Goal: Entertainment & Leisure: Consume media (video, audio)

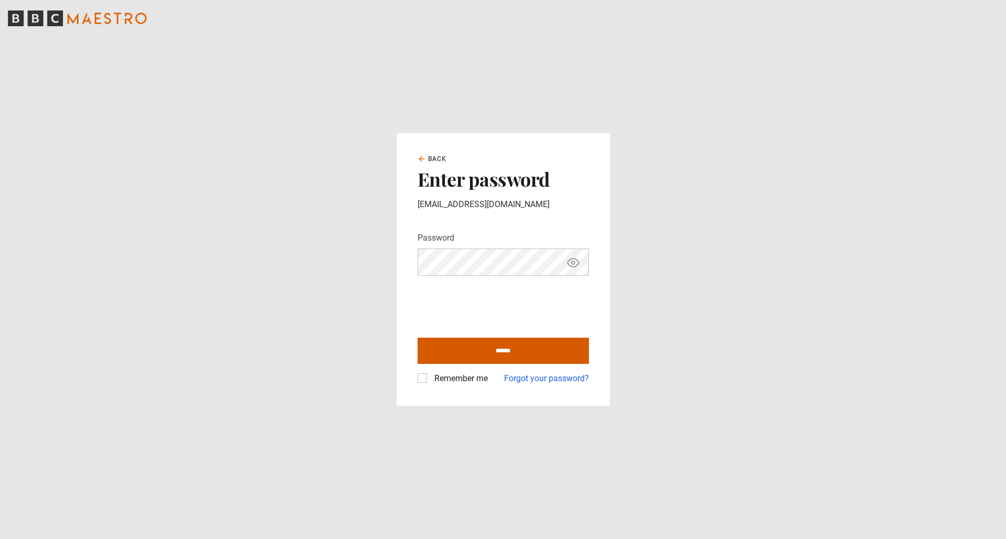
click at [458, 344] on input "******" at bounding box center [503, 350] width 171 height 26
type input "**********"
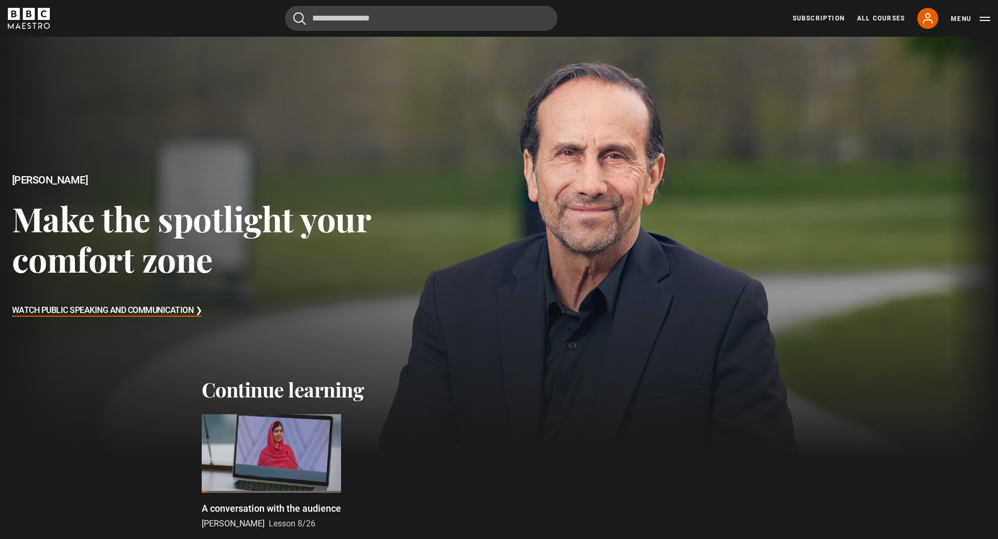
scroll to position [215, 0]
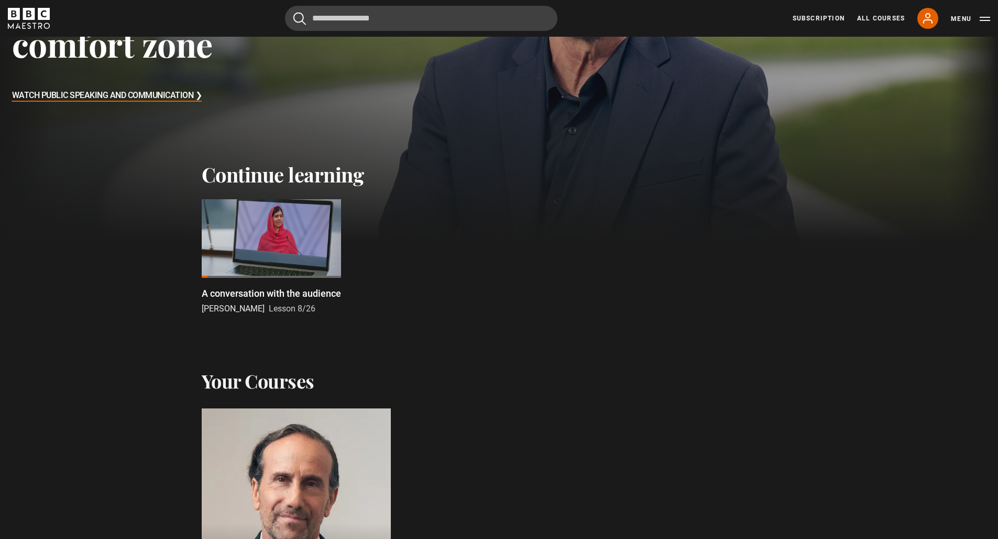
click at [275, 242] on div at bounding box center [271, 238] width 139 height 79
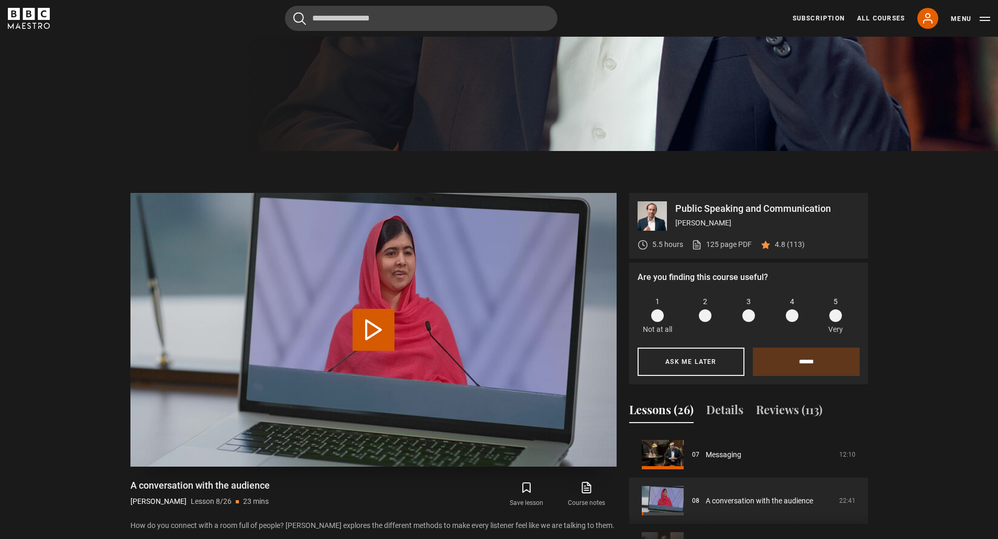
scroll to position [596, 0]
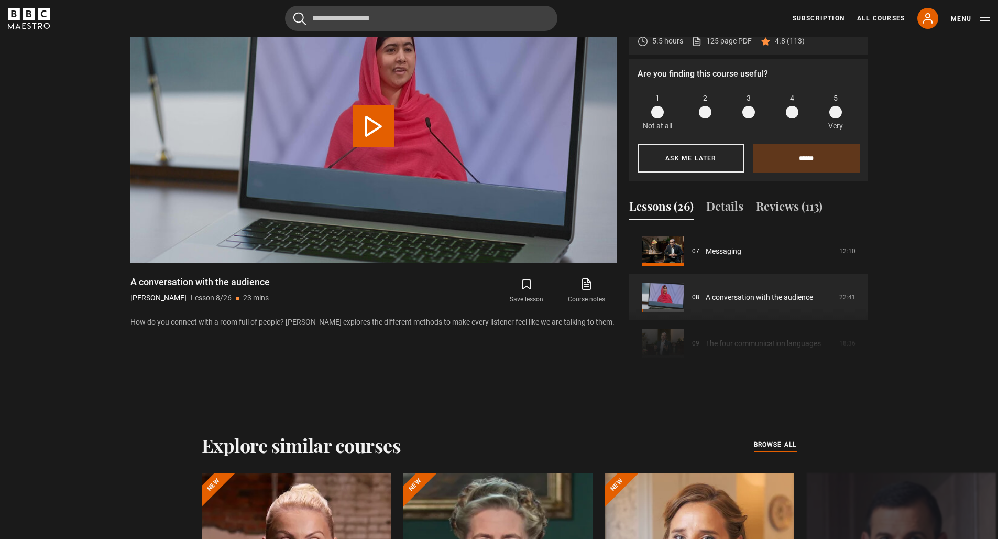
click at [838, 116] on span at bounding box center [835, 112] width 13 height 13
click at [828, 155] on input "******" at bounding box center [806, 158] width 107 height 28
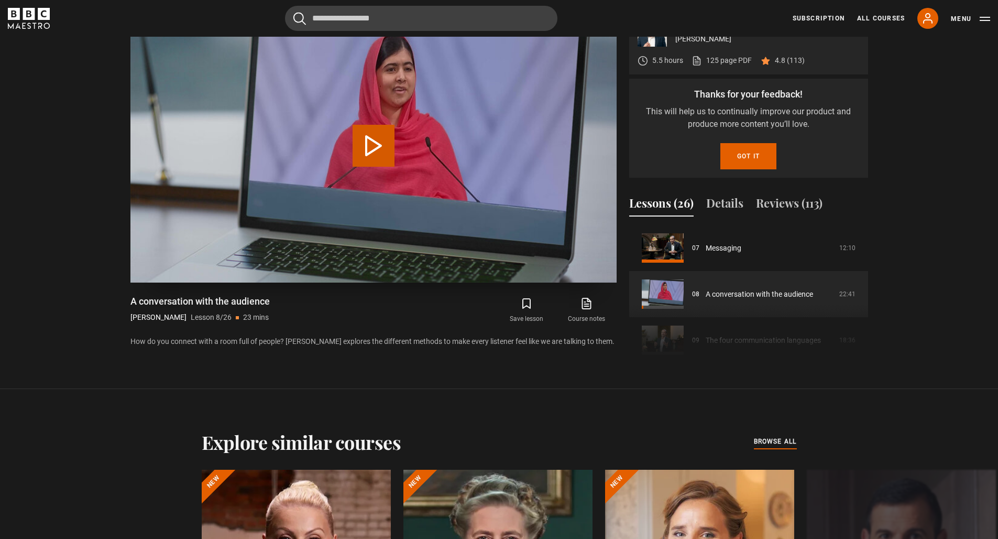
scroll to position [485, 0]
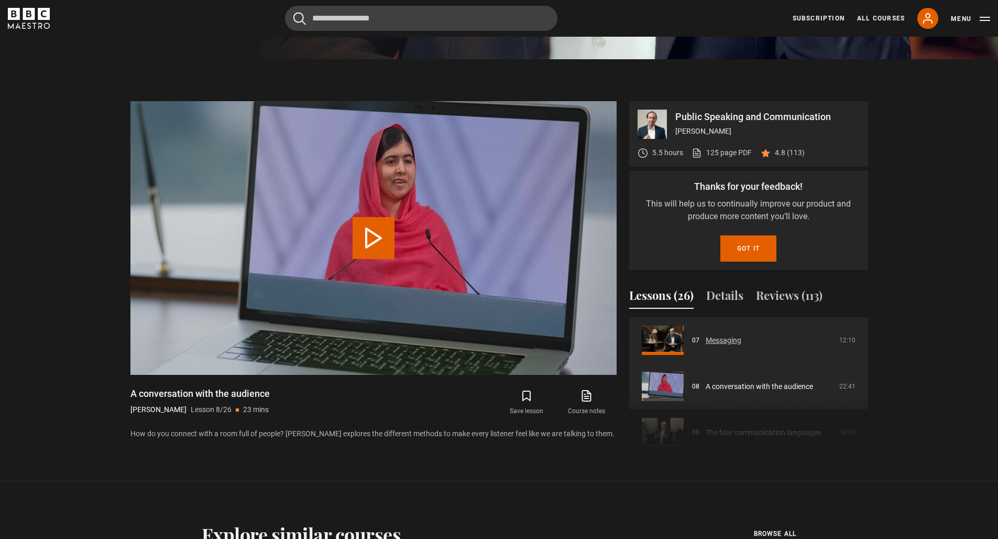
click at [764, 244] on button "Got it" at bounding box center [748, 248] width 56 height 26
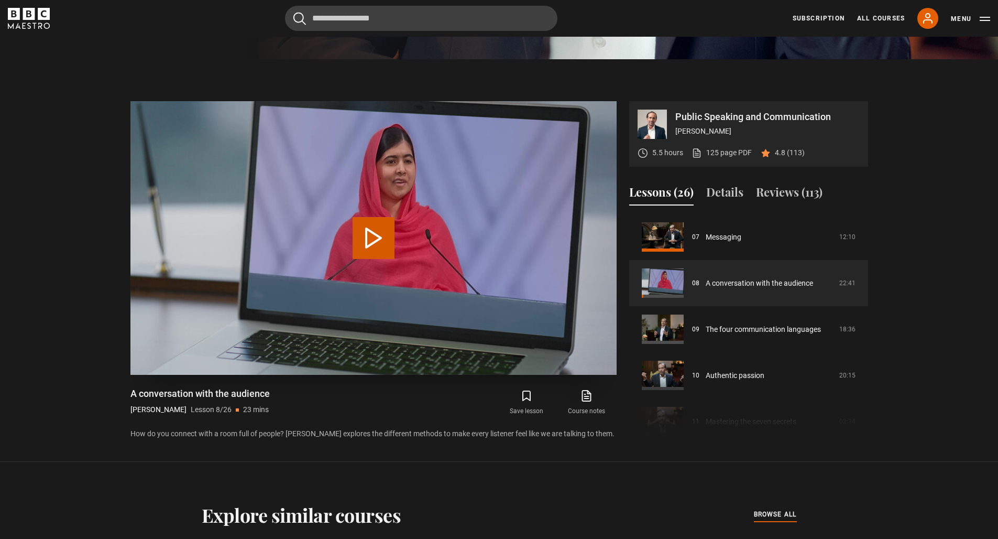
click at [375, 232] on button "Play Lesson A conversation with the audience" at bounding box center [374, 238] width 42 height 42
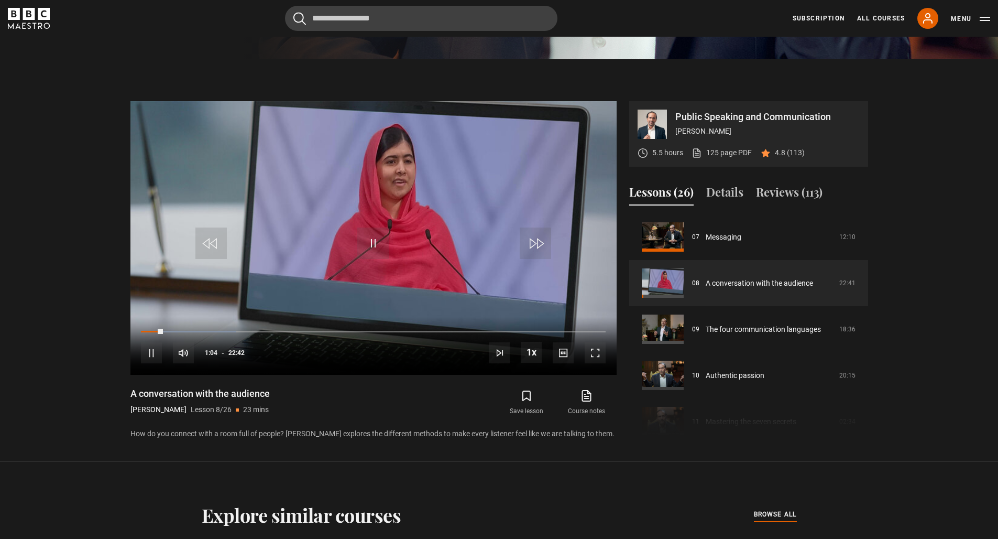
drag, startPoint x: 164, startPoint y: 328, endPoint x: 94, endPoint y: 319, distance: 70.4
click at [97, 320] on section "Public Speaking and Communication [PERSON_NAME] 5.5 hours 125 page PDF (opens i…" at bounding box center [499, 260] width 998 height 402
drag, startPoint x: 159, startPoint y: 332, endPoint x: 126, endPoint y: 333, distance: 33.0
click at [126, 333] on div "Public Speaking and Communication [PERSON_NAME] 5.5 hours 125 page PDF (opens i…" at bounding box center [499, 270] width 754 height 339
click at [588, 352] on span "Video Player" at bounding box center [595, 352] width 21 height 21
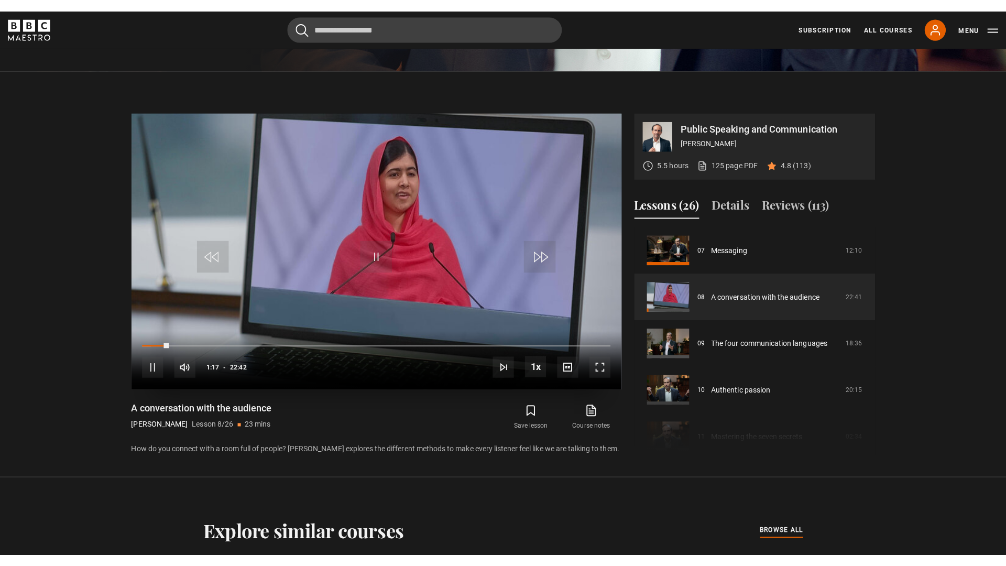
scroll to position [0, 0]
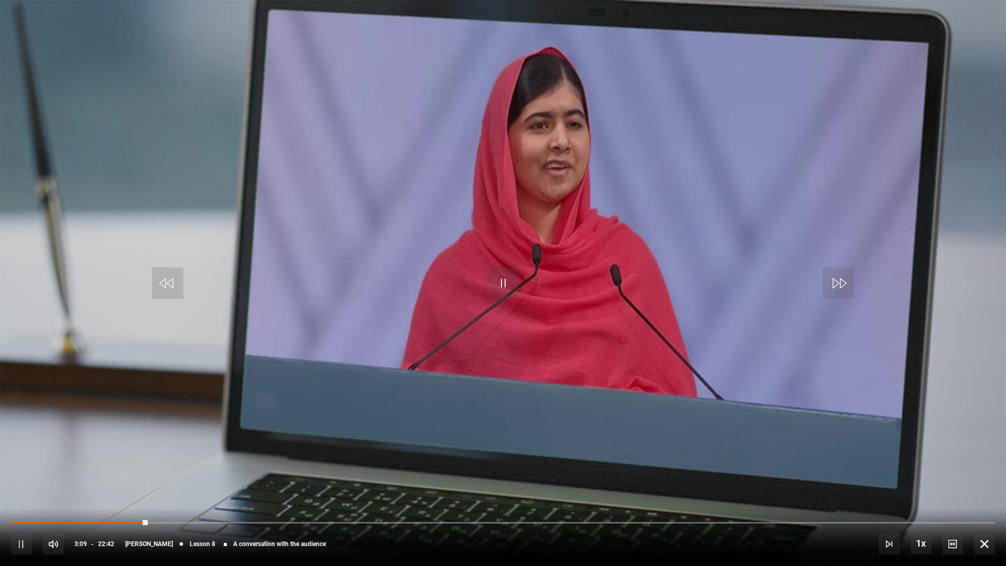
click at [99, 518] on div "10s Skip Back 10 seconds Pause 10s Skip Forward 10 seconds Loaded : 1.83% 02:41…" at bounding box center [503, 537] width 1006 height 58
click at [89, 521] on div "10s Skip Back 10 seconds Pause 10s Skip Forward 10 seconds Loaded : 19.08% 01:5…" at bounding box center [503, 537] width 1006 height 58
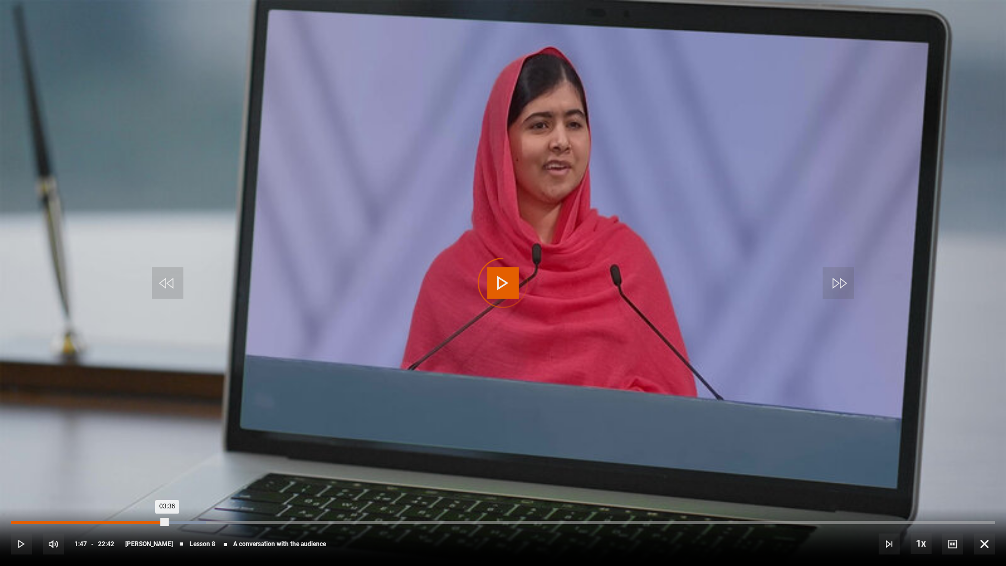
click at [89, 521] on div "01:47" at bounding box center [90, 522] width 2 height 3
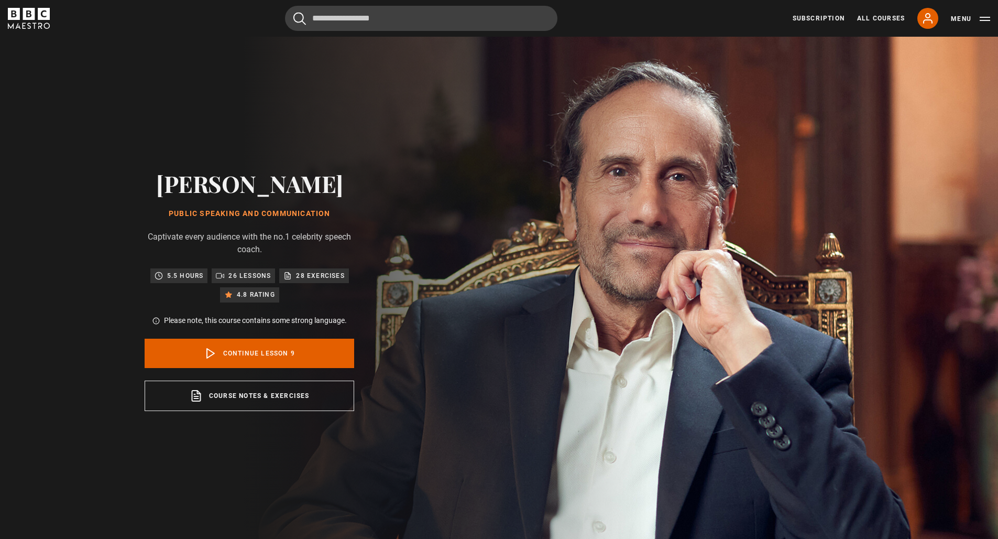
scroll to position [369, 0]
click at [220, 349] on link "Continue lesson 9" at bounding box center [250, 352] width 210 height 29
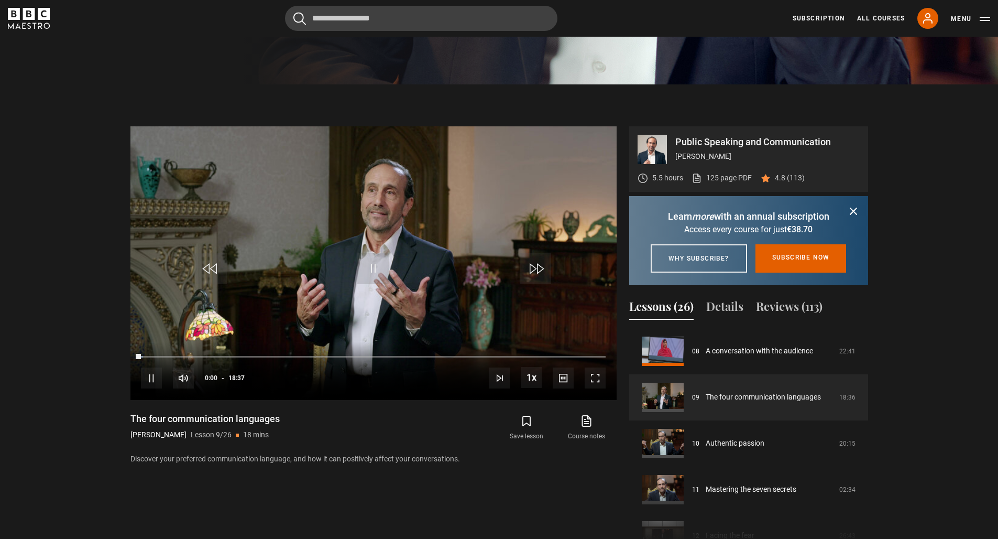
scroll to position [544, 0]
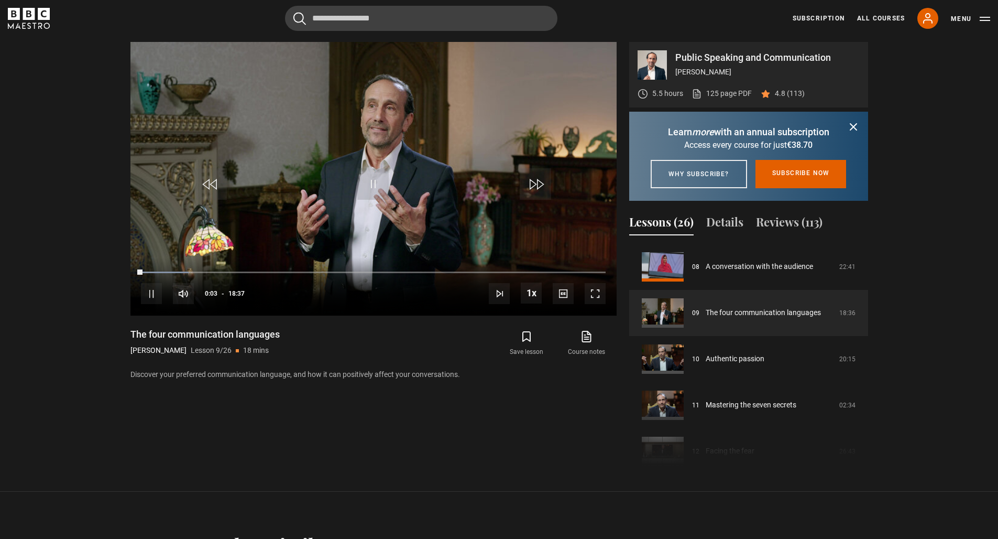
click at [856, 125] on icon "submit" at bounding box center [853, 127] width 13 height 13
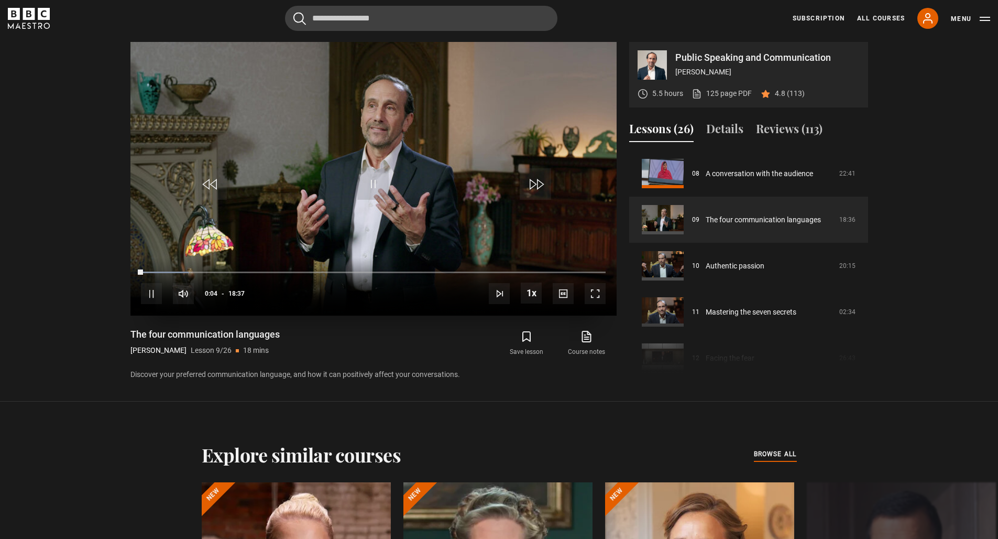
click at [595, 292] on span "Video Player" at bounding box center [595, 293] width 21 height 21
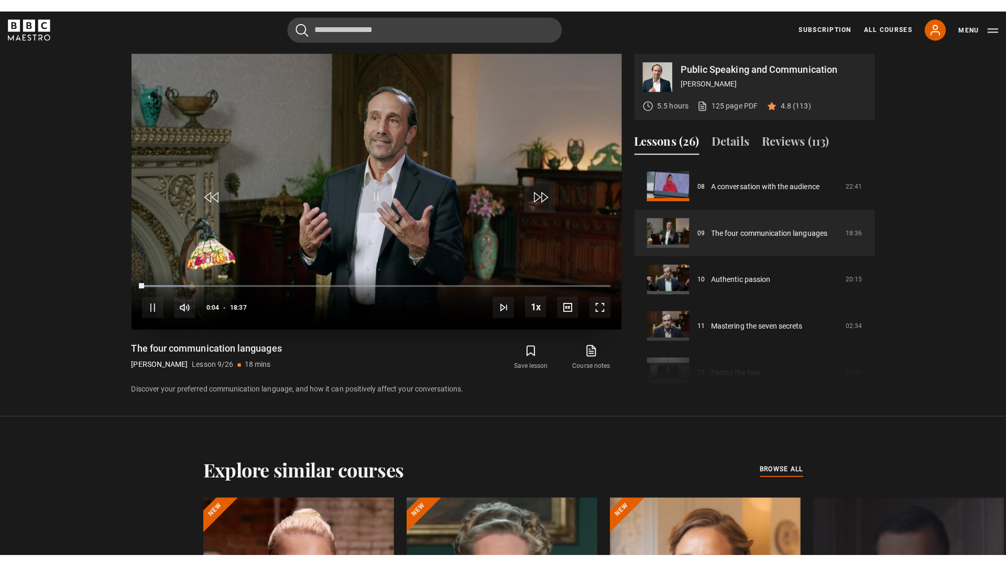
scroll to position [0, 0]
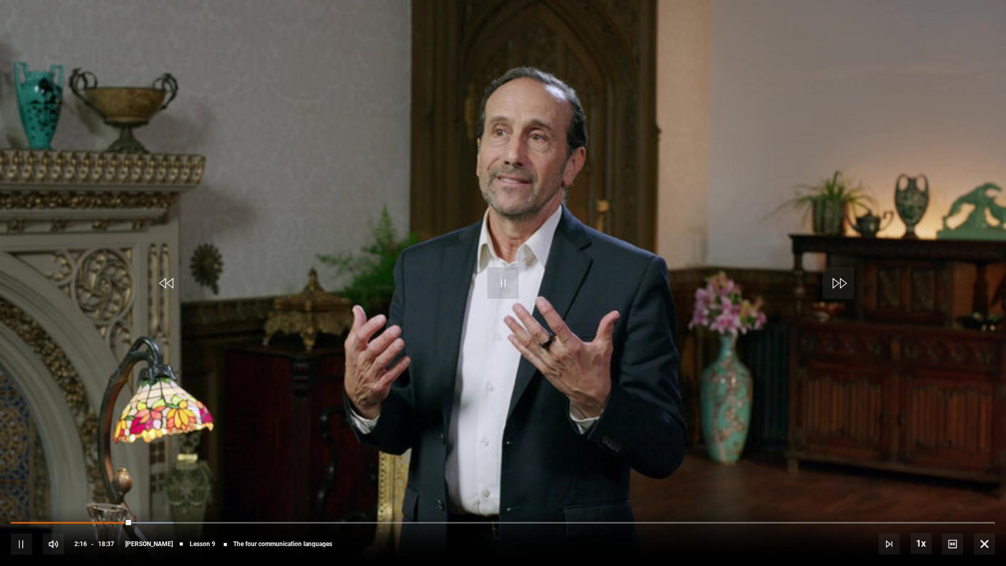
click at [493, 282] on span "Video Player" at bounding box center [502, 282] width 31 height 31
click at [511, 272] on span "Video Player" at bounding box center [502, 282] width 31 height 31
click at [487, 519] on div "10s Skip Back 10 seconds Pause 10s Skip Forward 10 seconds Loaded : 41.62% 08:5…" at bounding box center [503, 537] width 1006 height 58
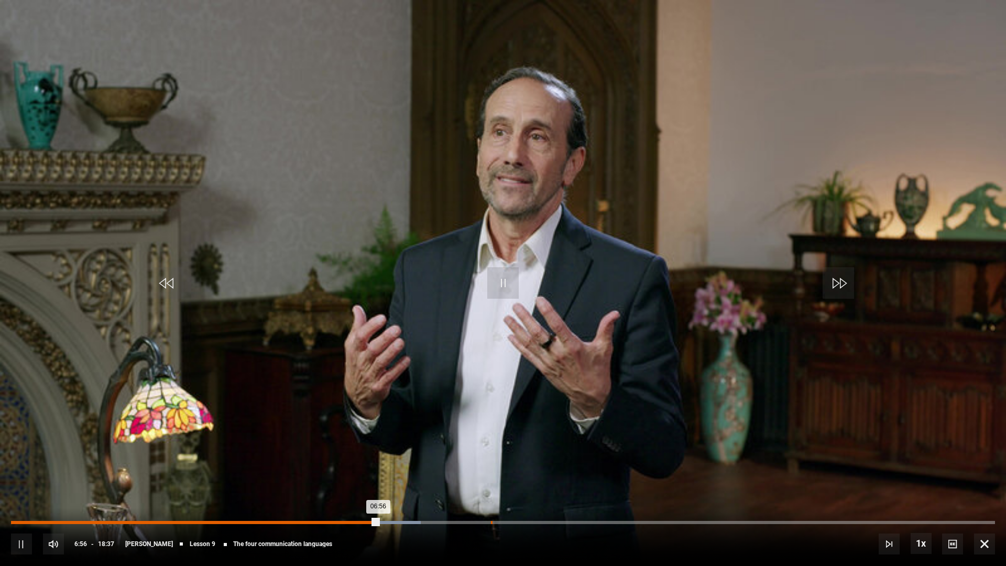
click at [490, 522] on div "Loaded : 41.62% 09:04 06:56" at bounding box center [503, 522] width 984 height 3
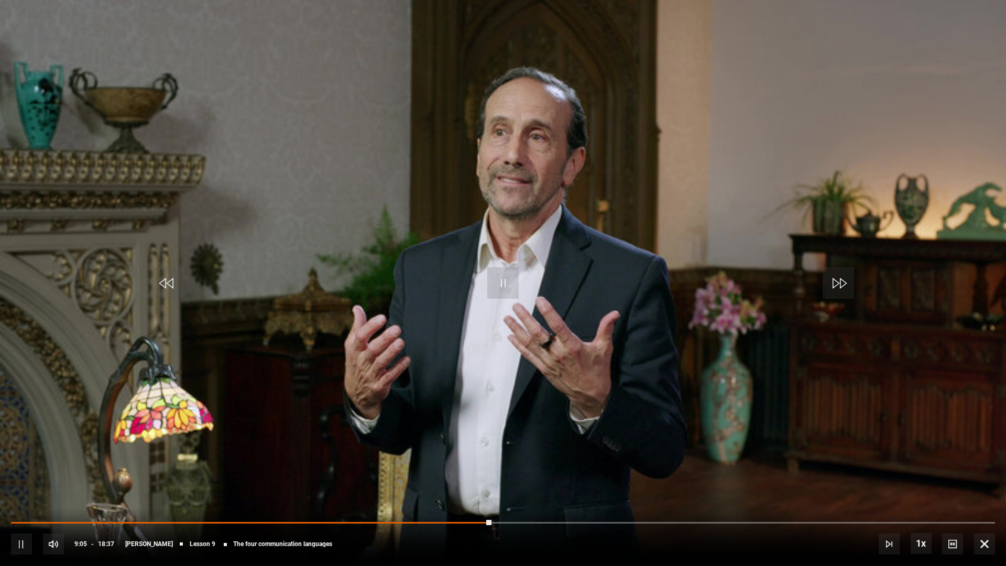
click at [728, 519] on div "10s Skip Back 10 seconds Pause 10s Skip Forward 10 seconds Loaded : 48.78% 13:2…" at bounding box center [503, 537] width 1006 height 58
click at [727, 521] on div "10s Skip Back 10 seconds Pause 10s Skip Forward 10 seconds Loaded : 48.78% 13:2…" at bounding box center [503, 537] width 1006 height 58
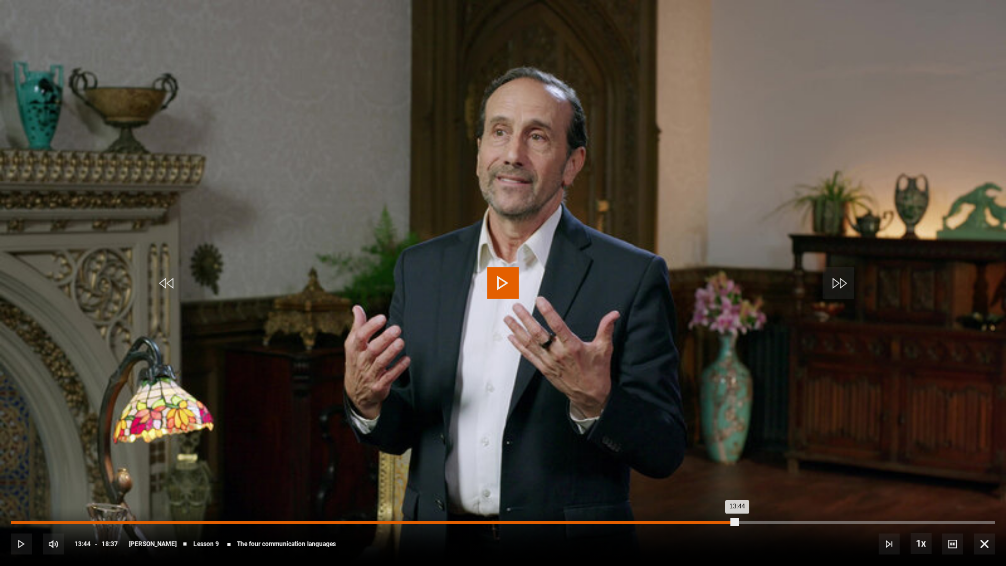
click at [737, 523] on div "Loaded : 48.78% 13:44 13:44" at bounding box center [503, 522] width 984 height 3
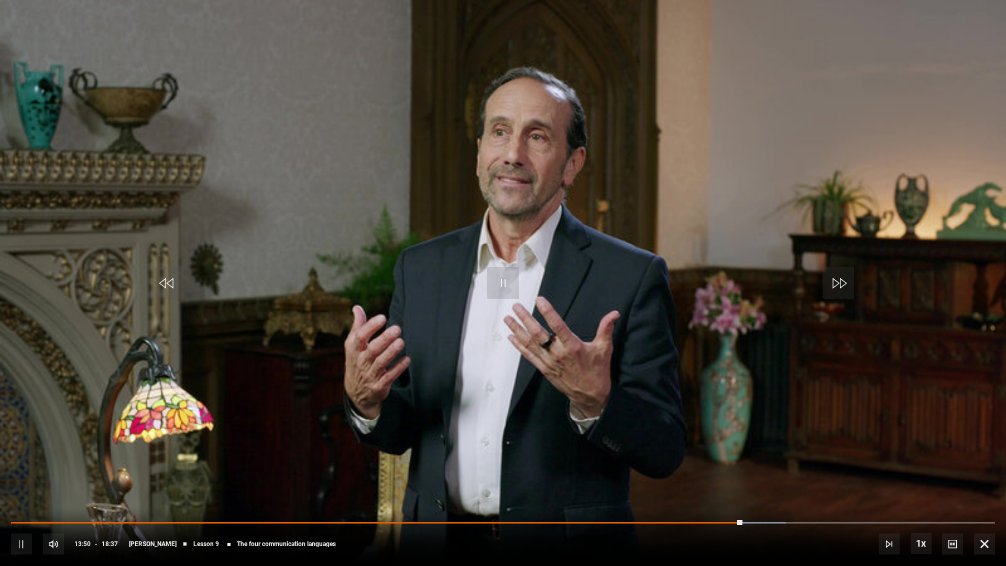
click at [891, 524] on div "10s Skip Back 10 seconds Pause 10s Skip Forward 10 seconds Loaded : 78.77% 16:2…" at bounding box center [503, 537] width 1006 height 58
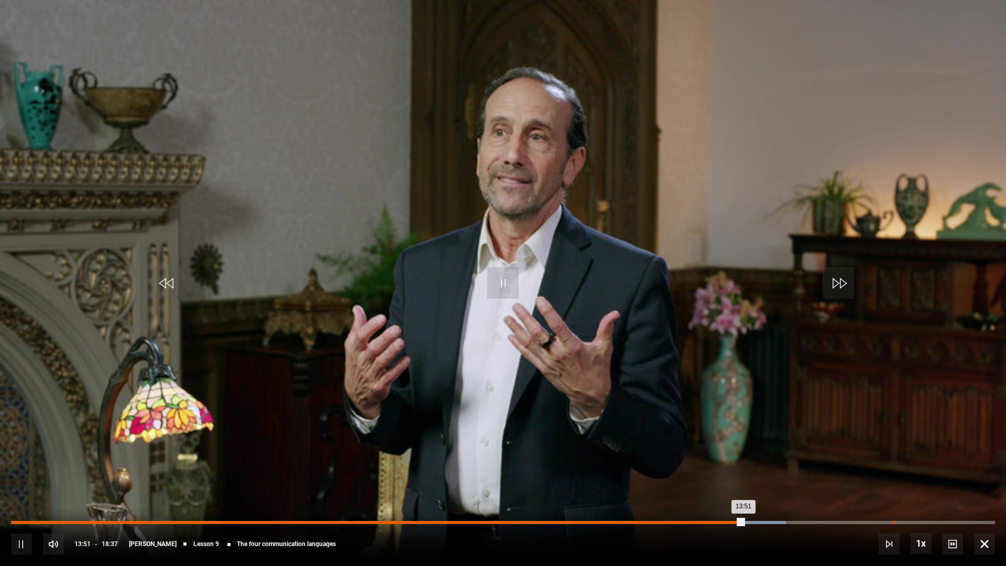
click at [893, 522] on div "16:41" at bounding box center [894, 522] width 2 height 3
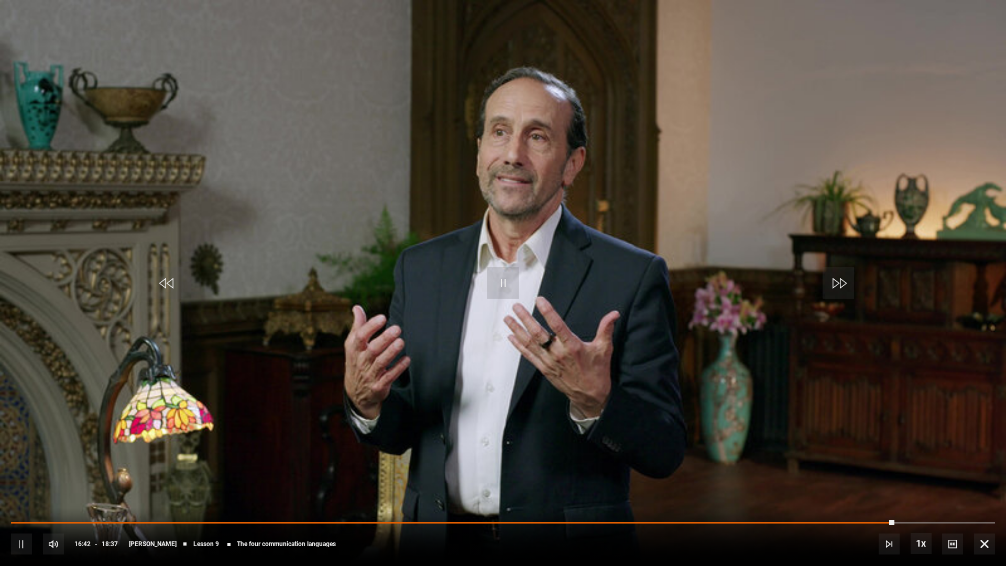
click at [985, 520] on div "10s Skip Back 10 seconds Pause 10s Skip Forward 10 seconds Loaded : 79.21% 18:2…" at bounding box center [503, 537] width 1006 height 58
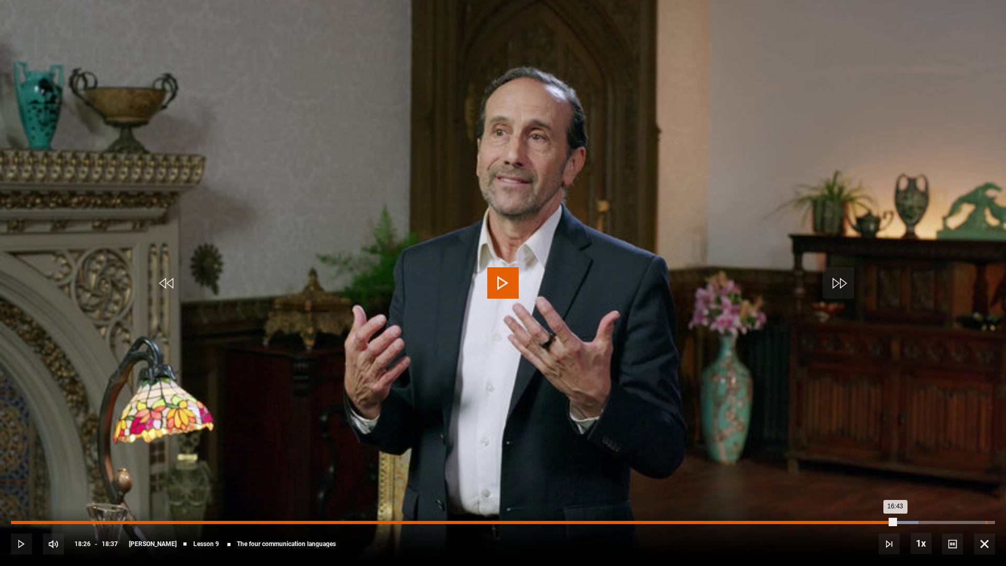
click at [985, 522] on div "Loaded : 92.20% 18:26 16:43" at bounding box center [503, 522] width 984 height 3
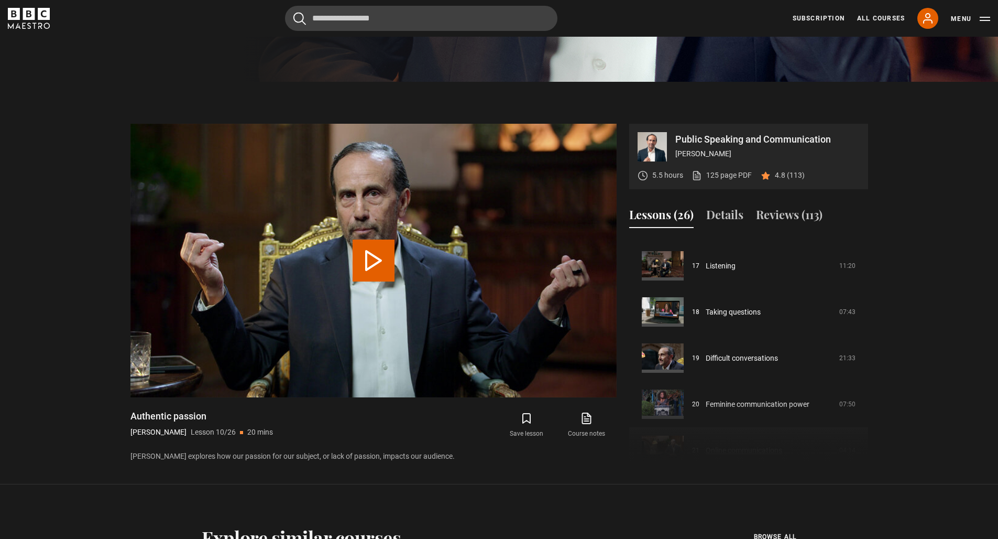
scroll to position [765, 0]
